Goal: Information Seeking & Learning: Find specific fact

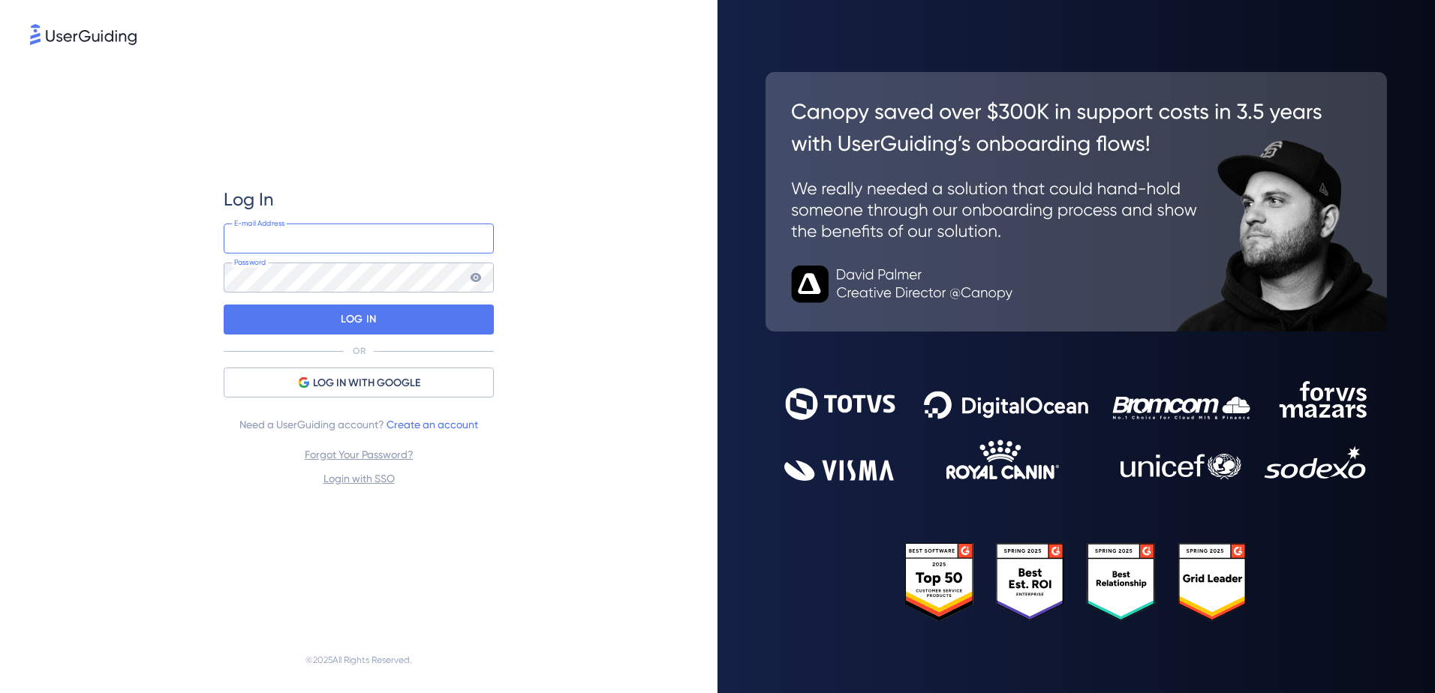
click at [335, 239] on input "email" at bounding box center [359, 239] width 270 height 30
type input "[EMAIL_ADDRESS][DOMAIN_NAME]"
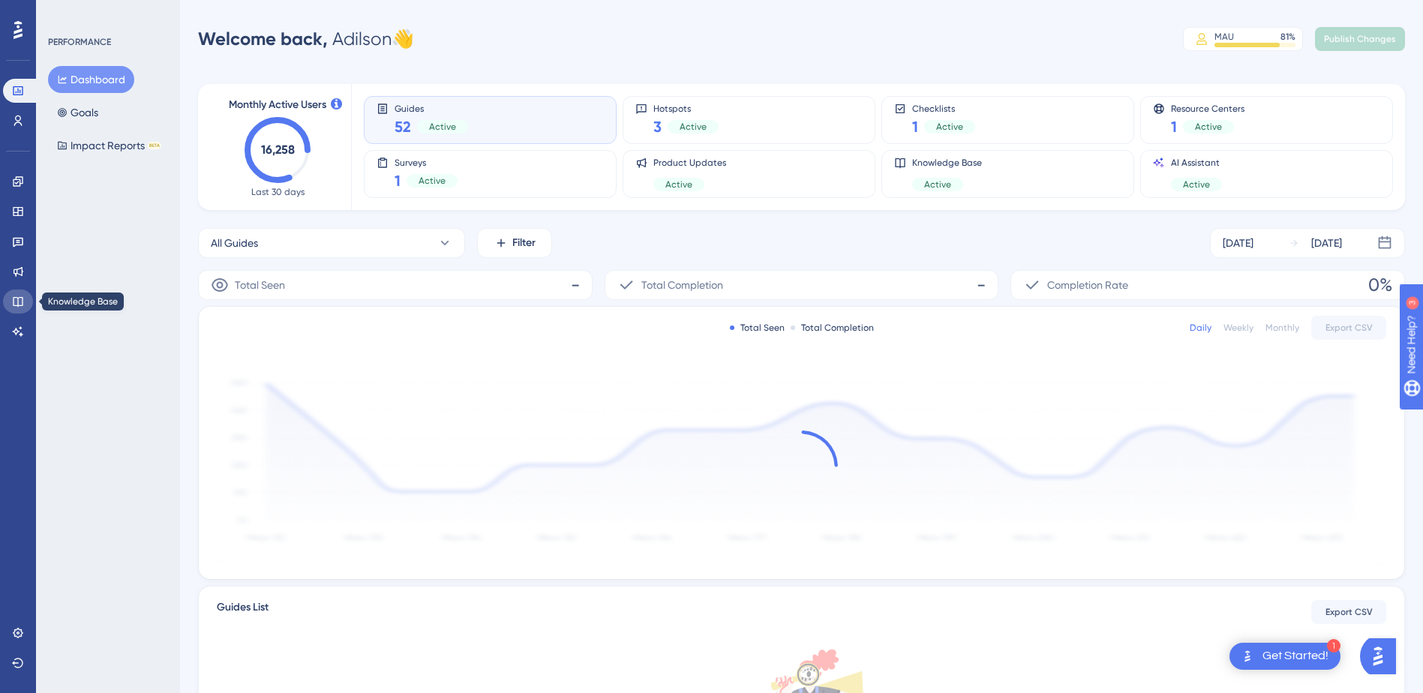
click at [21, 303] on icon at bounding box center [18, 302] width 12 height 12
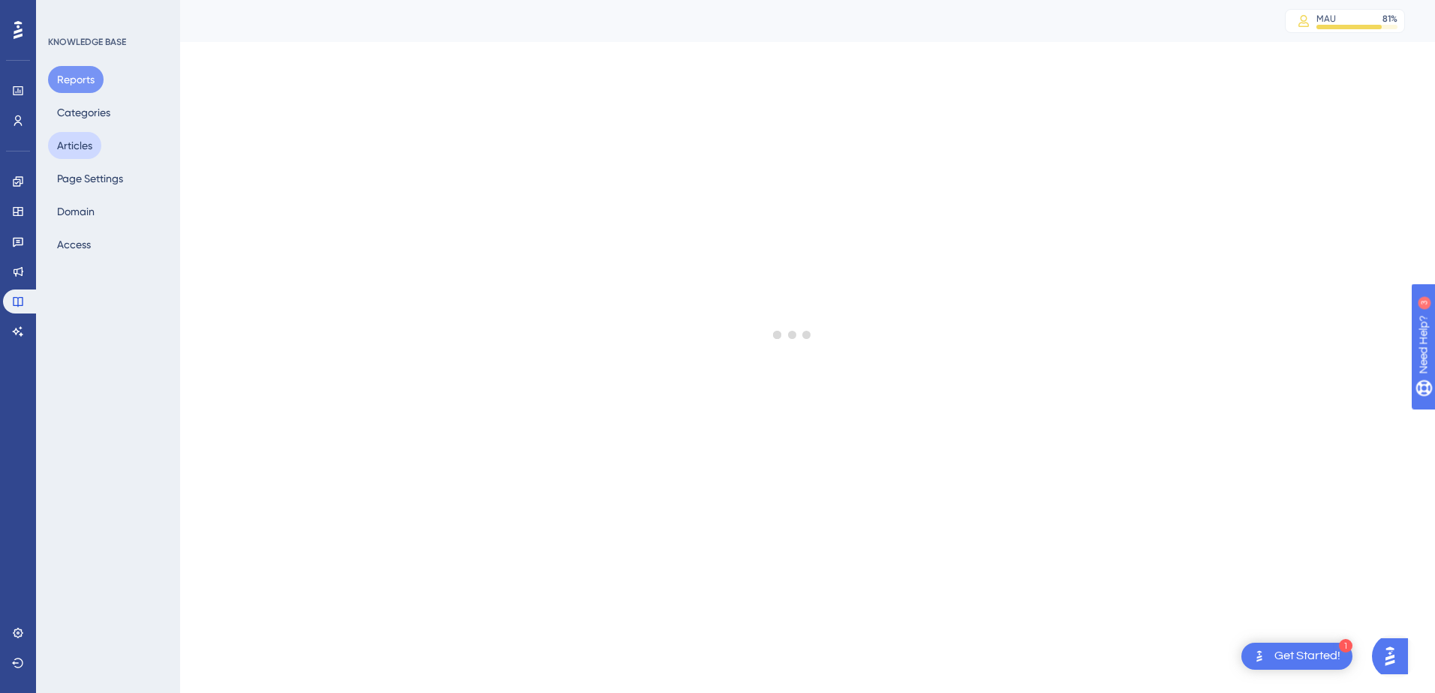
click at [73, 145] on button "Articles" at bounding box center [74, 145] width 53 height 27
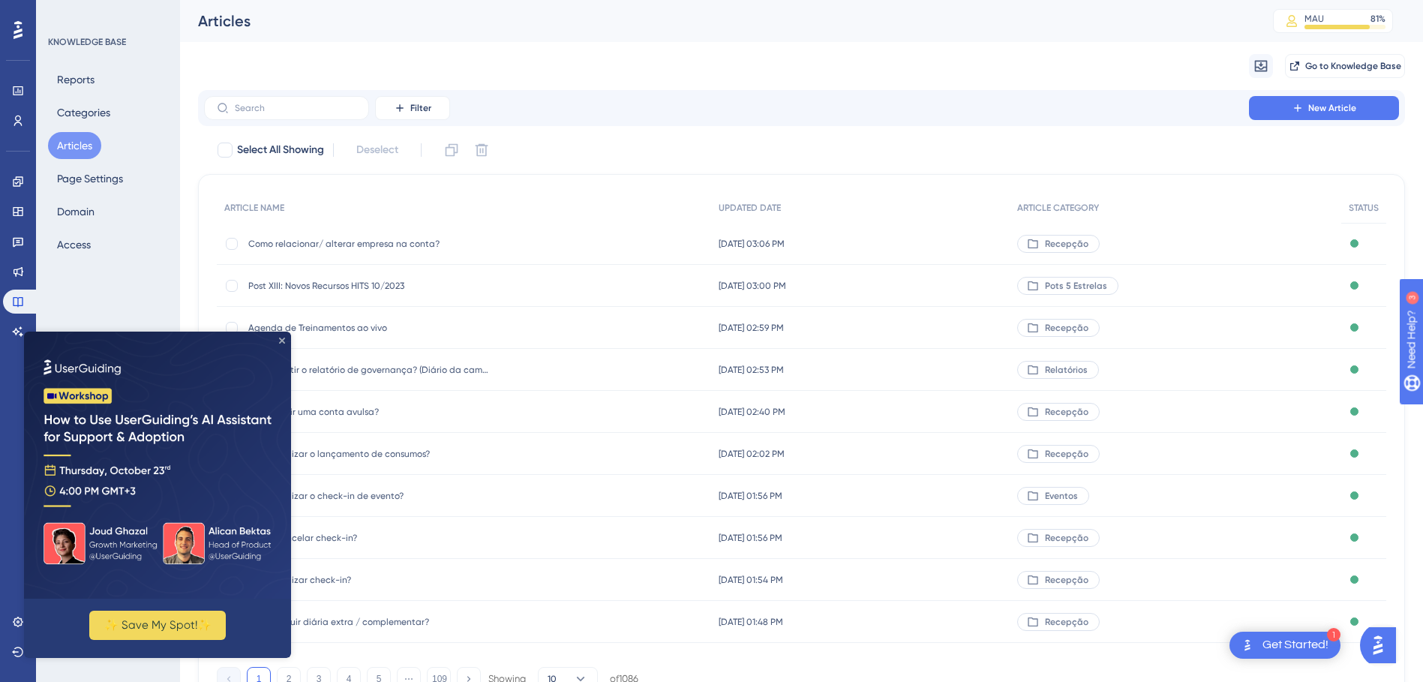
click at [281, 340] on icon "Close Preview" at bounding box center [282, 341] width 6 height 6
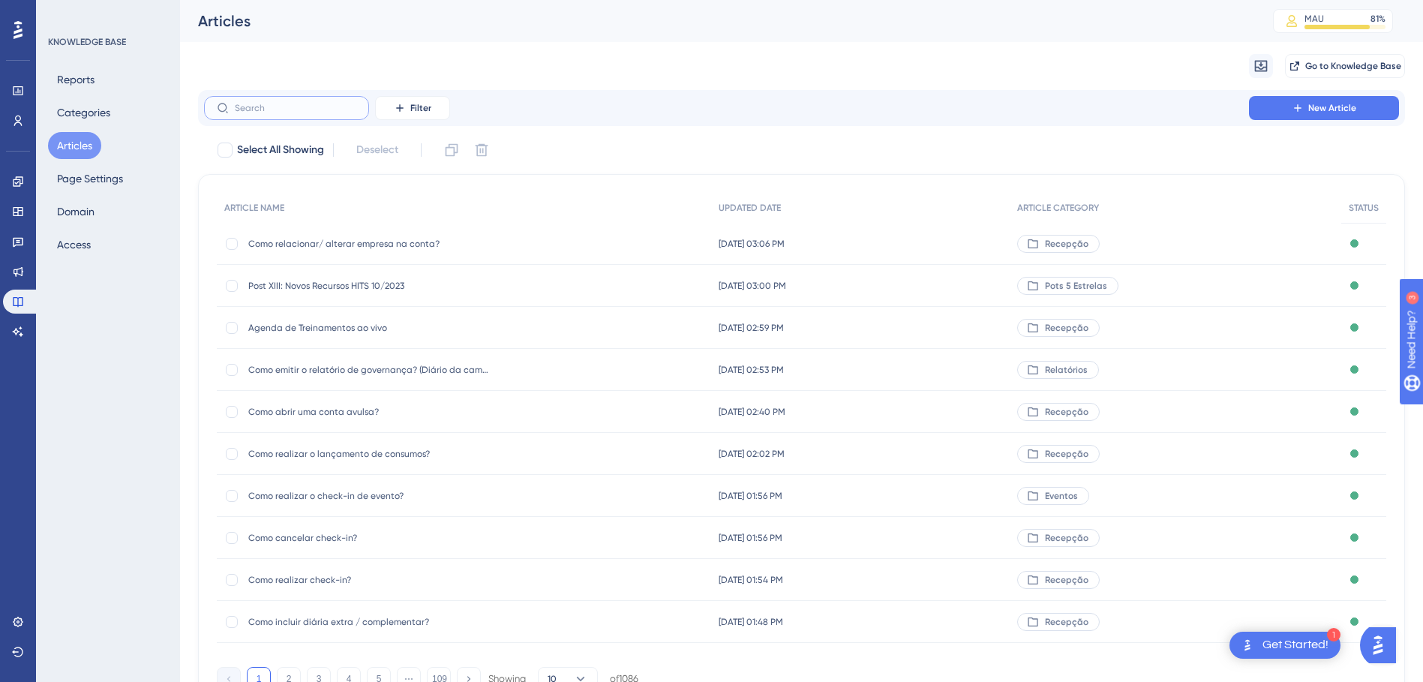
click at [271, 107] on input "text" at bounding box center [296, 108] width 122 height 11
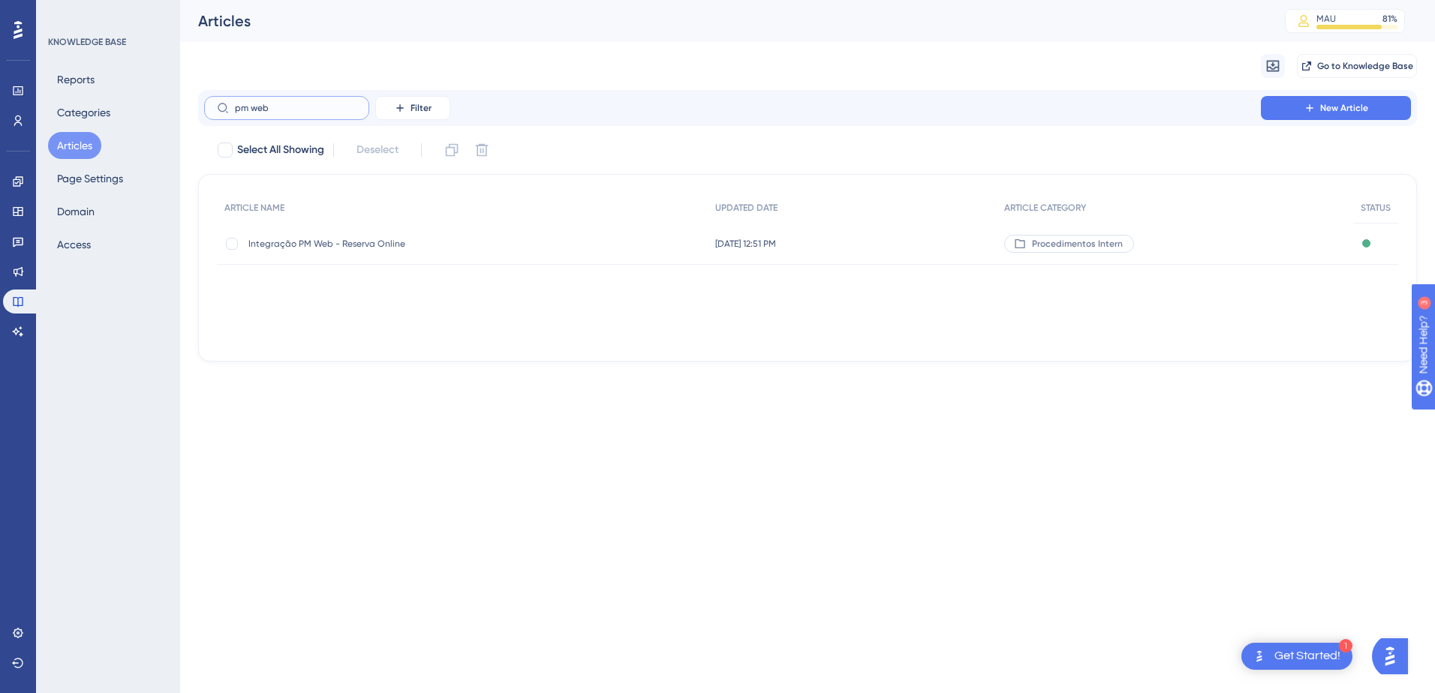
type input "pm web"
click at [308, 245] on span "Integração PM Web - Reserva Online" at bounding box center [368, 244] width 240 height 12
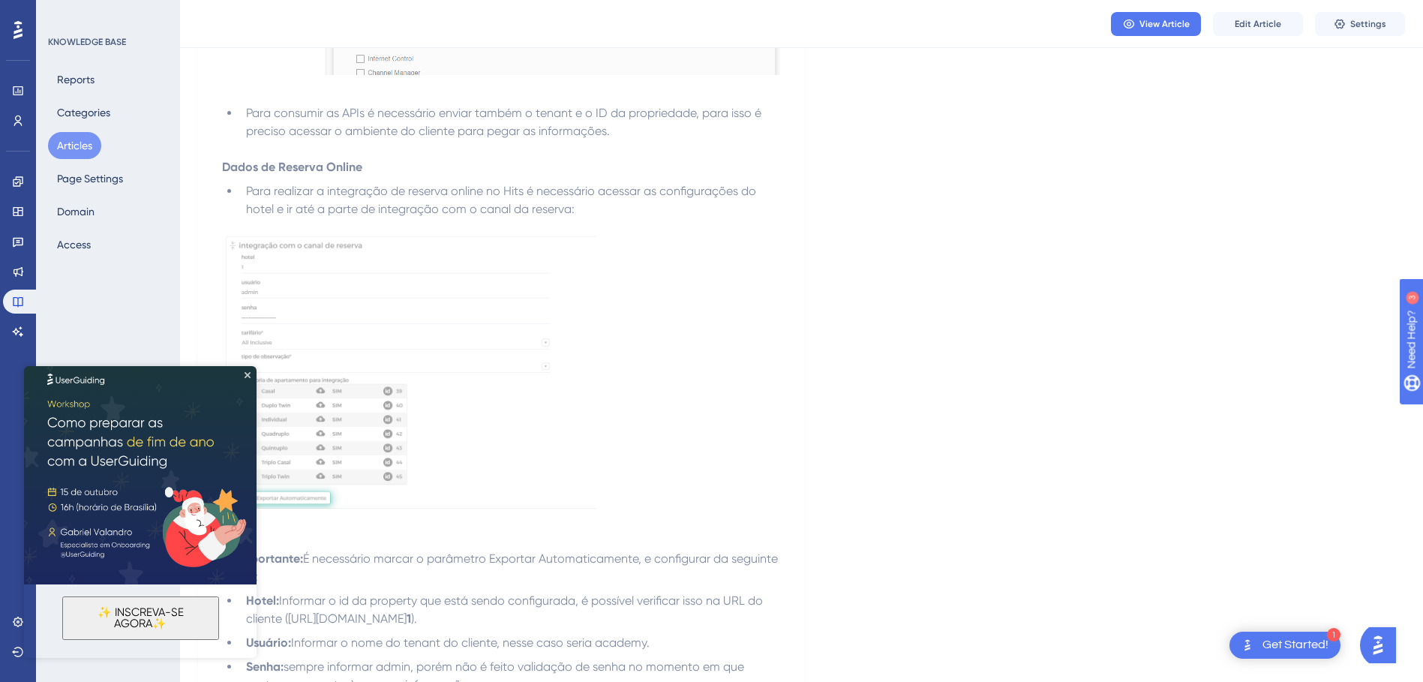
scroll to position [2026, 0]
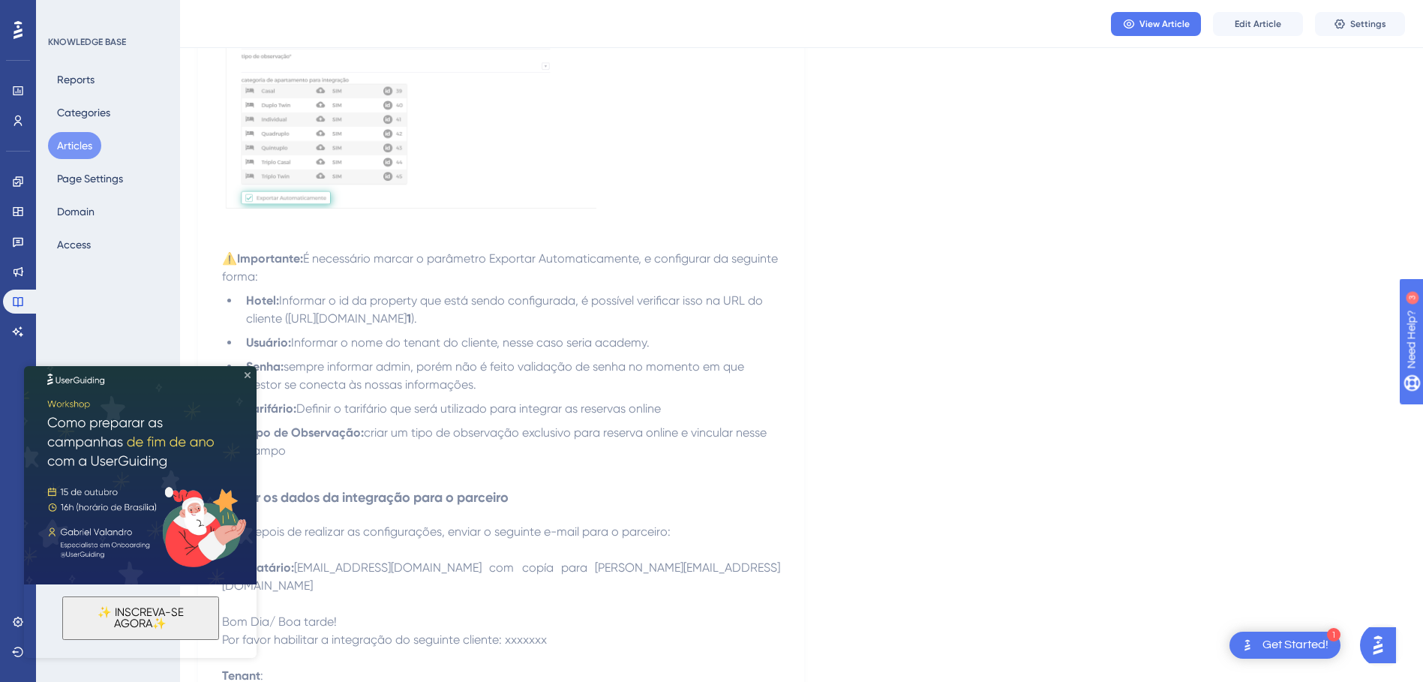
click at [249, 377] on icon "Close Preview" at bounding box center [248, 375] width 6 height 6
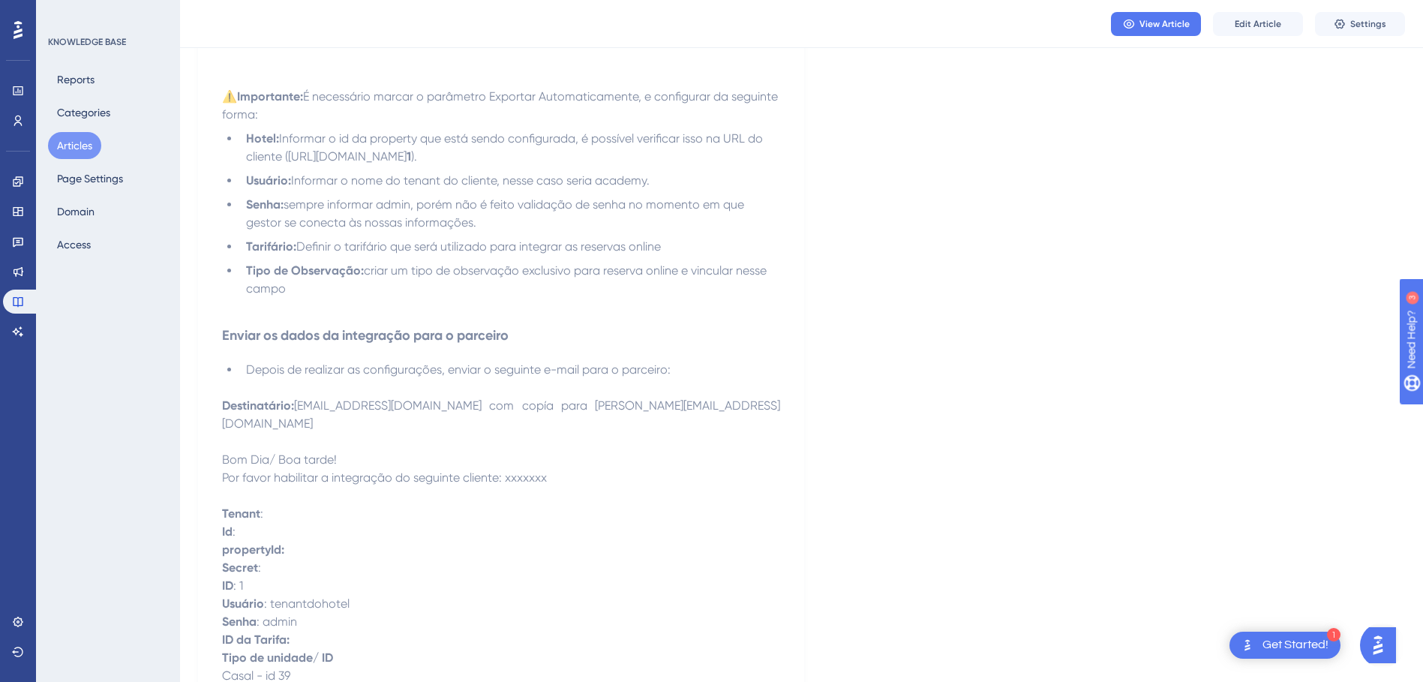
scroll to position [0, 0]
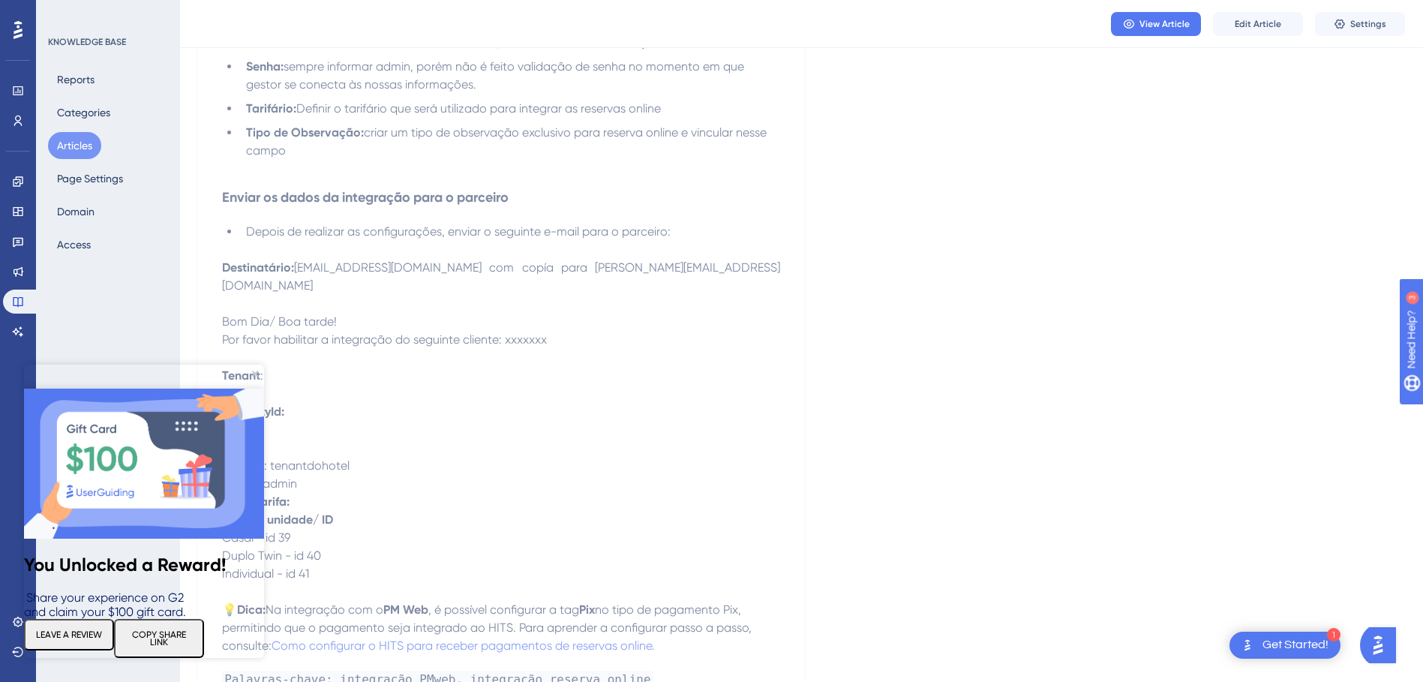
click at [251, 389] on img at bounding box center [144, 464] width 240 height 150
click at [254, 373] on icon "Close Preview" at bounding box center [255, 374] width 6 height 6
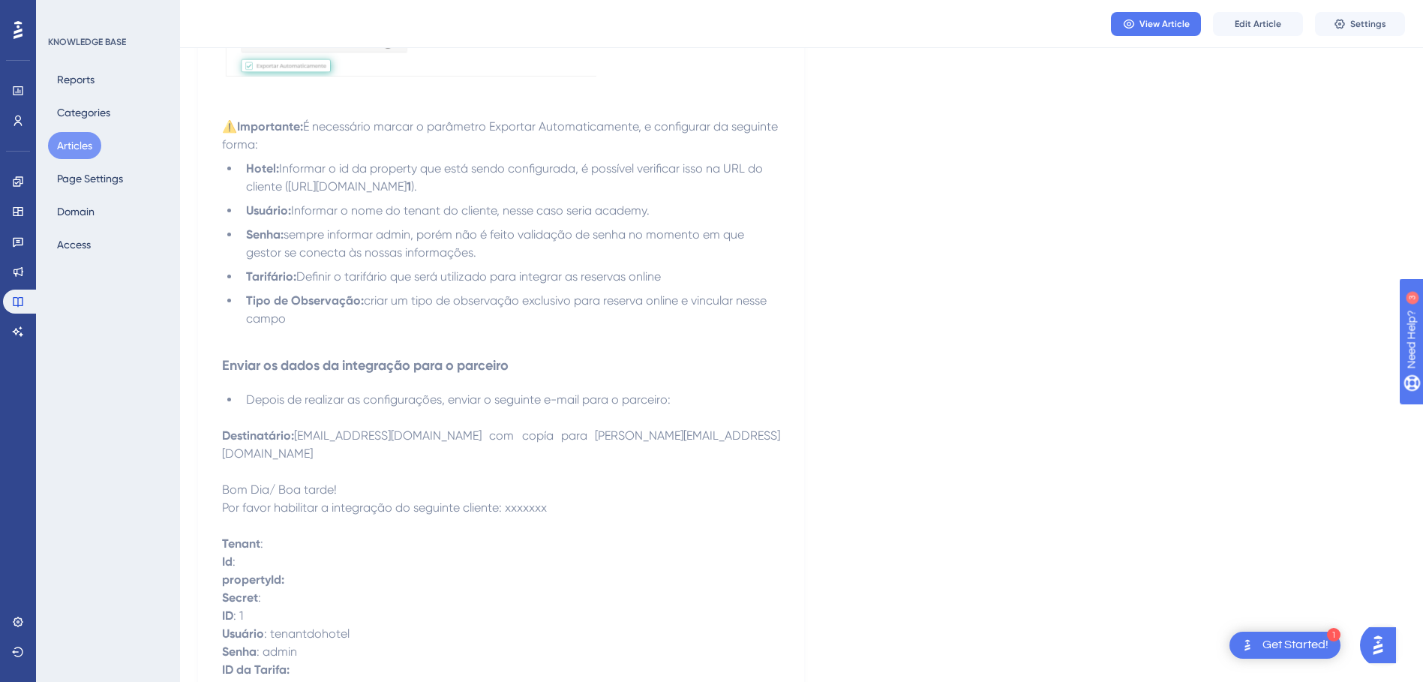
scroll to position [2176, 0]
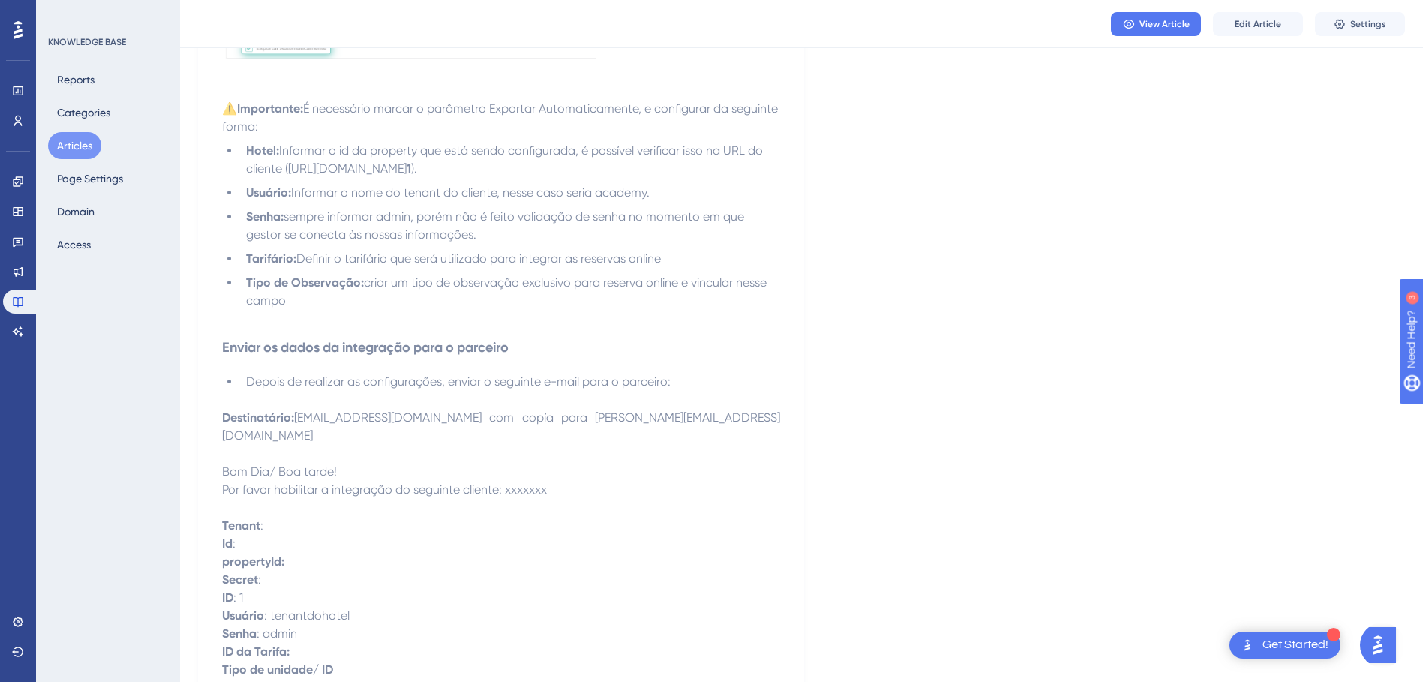
click at [269, 310] on p at bounding box center [501, 319] width 558 height 18
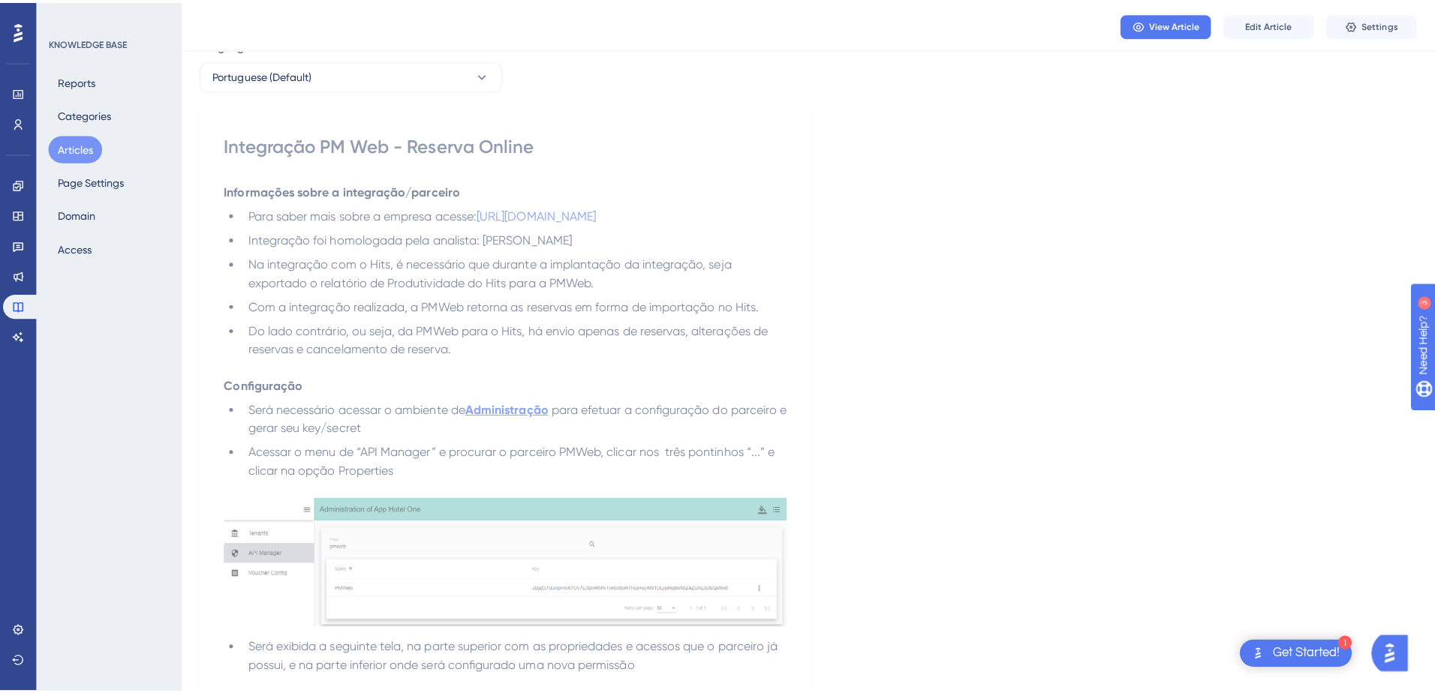
scroll to position [0, 0]
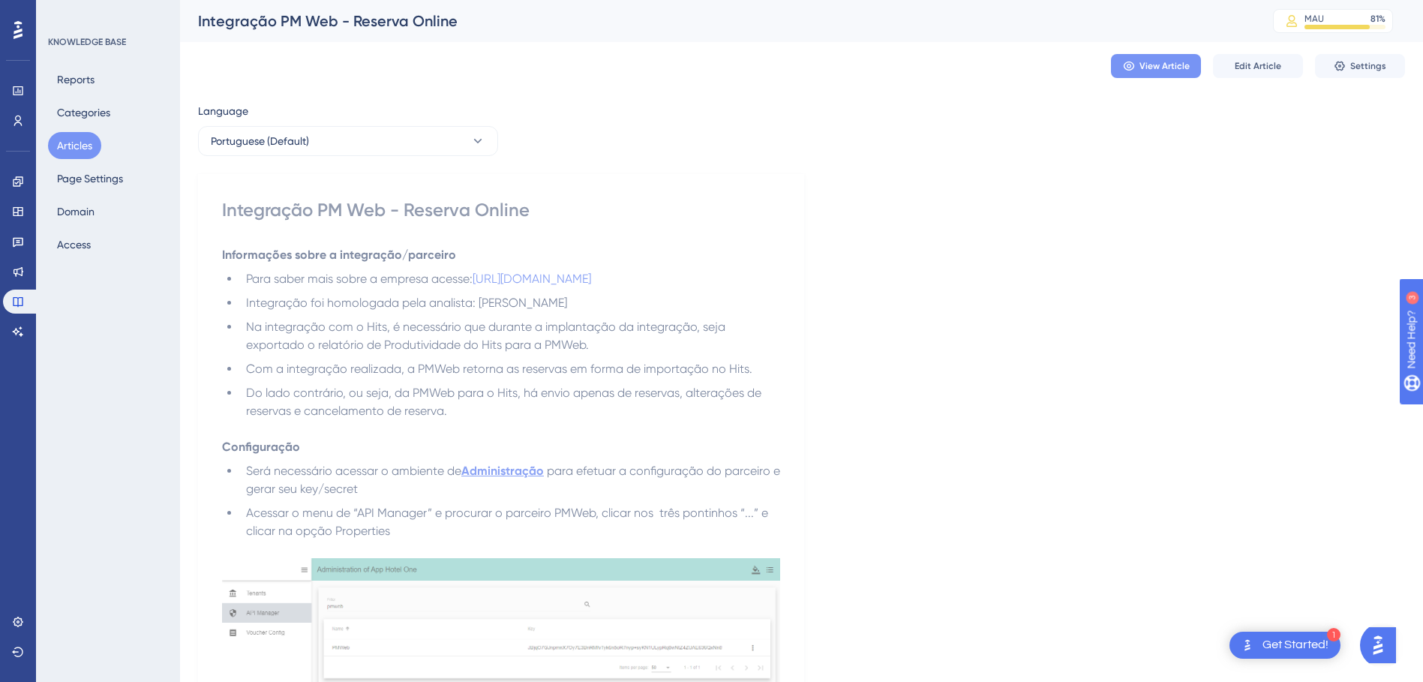
click at [1157, 66] on span "View Article" at bounding box center [1165, 66] width 50 height 12
click at [17, 646] on icon at bounding box center [18, 652] width 12 height 12
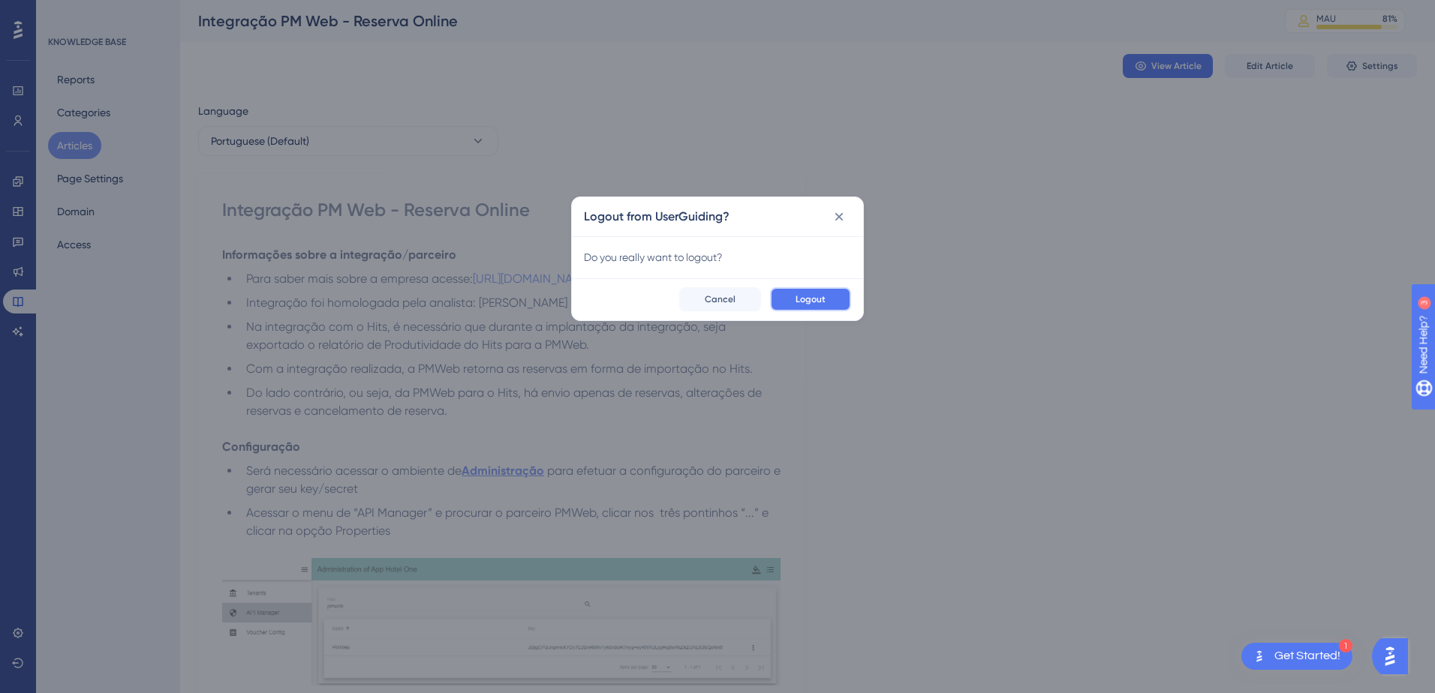
click at [812, 305] on button "Logout" at bounding box center [810, 299] width 81 height 24
